Goal: Navigation & Orientation: Find specific page/section

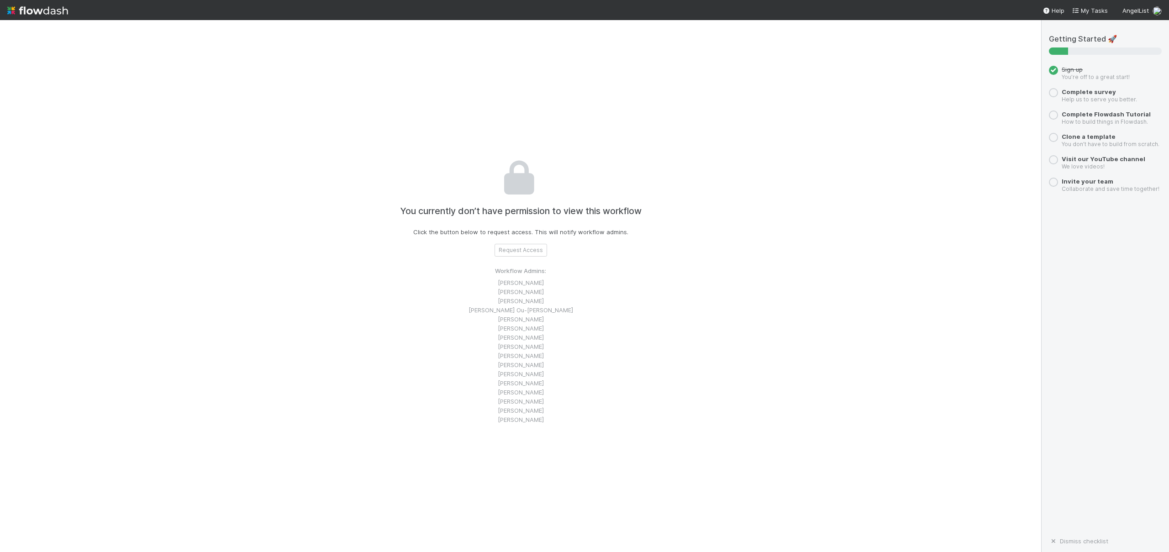
click at [54, 13] on img at bounding box center [37, 11] width 61 height 16
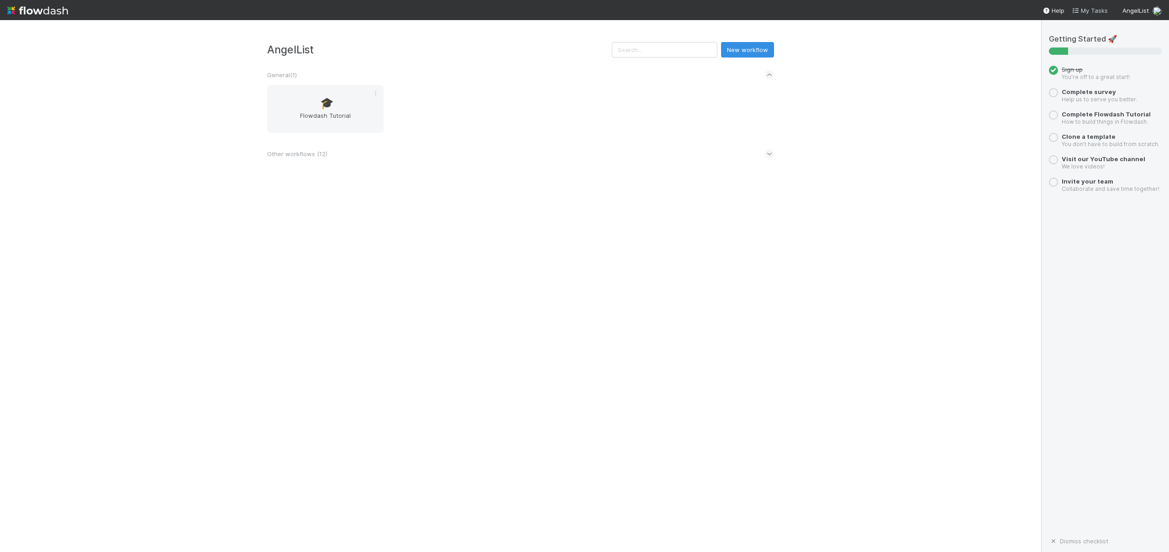
click at [1098, 10] on span "My Tasks" at bounding box center [1090, 10] width 36 height 7
click at [45, 11] on img at bounding box center [37, 11] width 61 height 16
